Goal: Find specific page/section

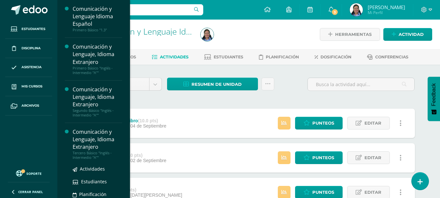
click at [83, 148] on div "Comunicación y Lenguaje, Idioma Extranjero" at bounding box center [98, 139] width 50 height 22
click at [99, 144] on div "Comunicación y Lenguaje, Idioma Extranjero" at bounding box center [98, 139] width 50 height 22
